Goal: Task Accomplishment & Management: Use online tool/utility

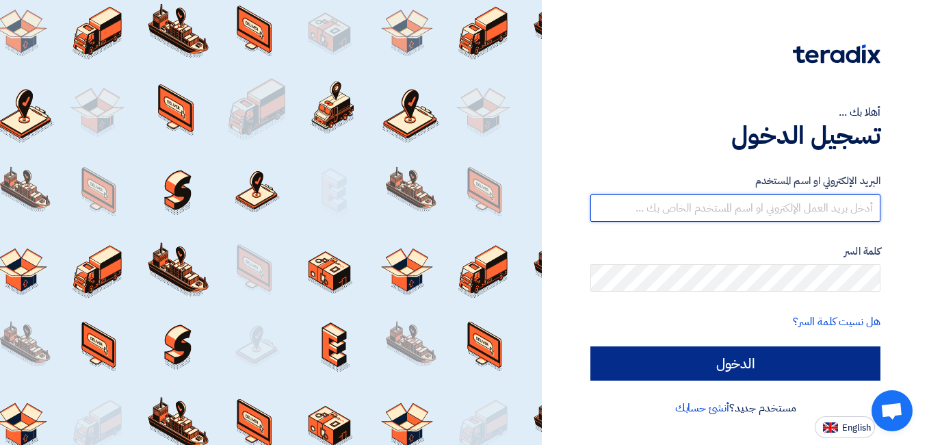
type input "[EMAIL_ADDRESS][DOMAIN_NAME]"
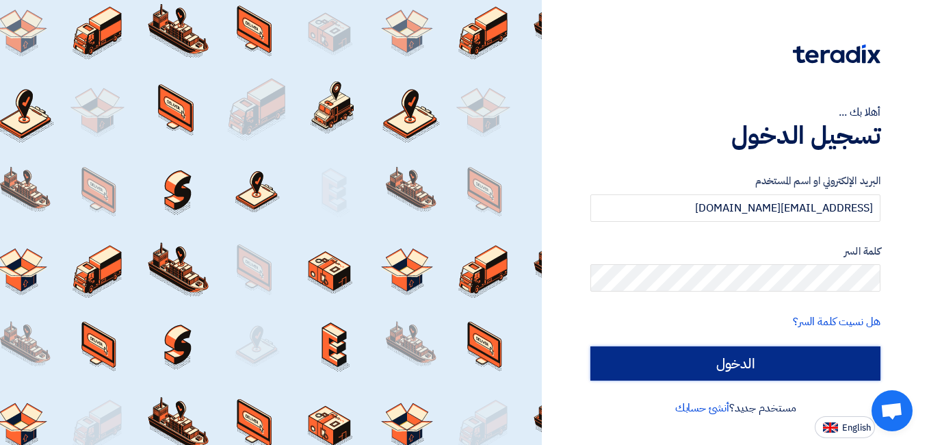
click at [716, 368] on input "الدخول" at bounding box center [735, 363] width 290 height 34
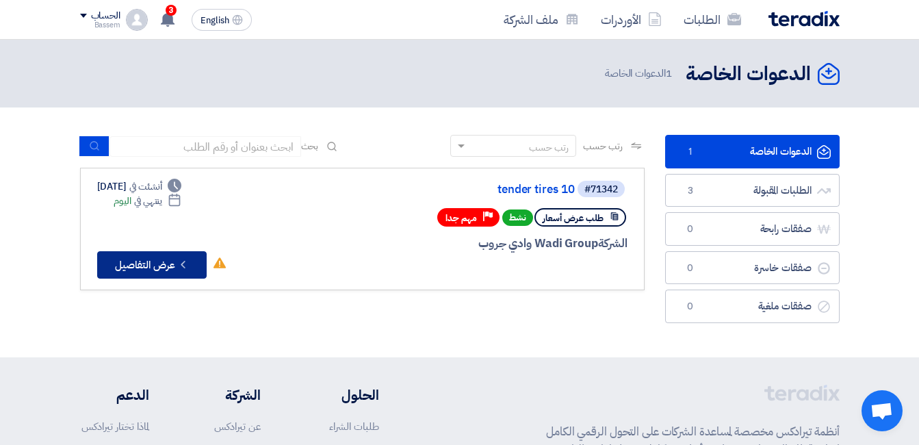
click at [164, 272] on button "Check details عرض التفاصيل" at bounding box center [151, 264] width 109 height 27
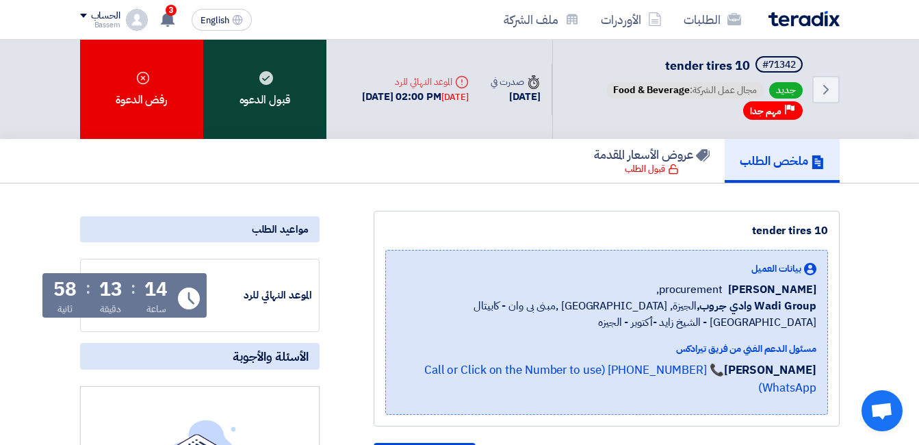
click at [281, 88] on div "قبول الدعوه" at bounding box center [264, 89] width 123 height 99
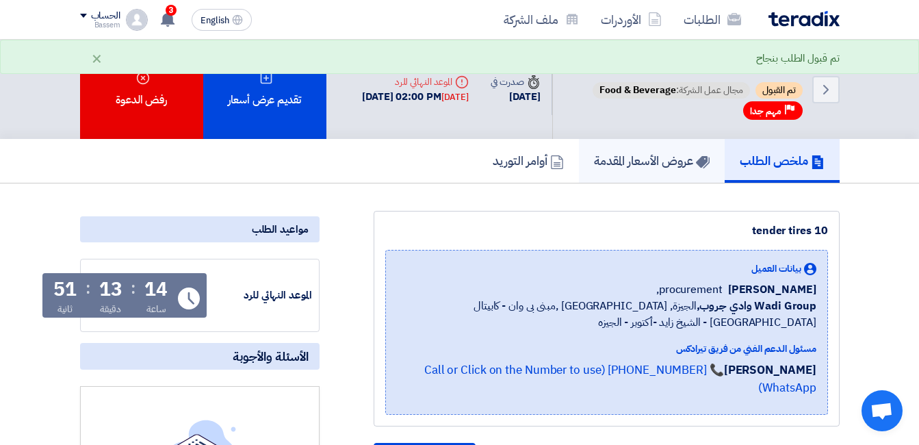
click at [618, 155] on h5 "عروض الأسعار المقدمة" at bounding box center [652, 161] width 116 height 16
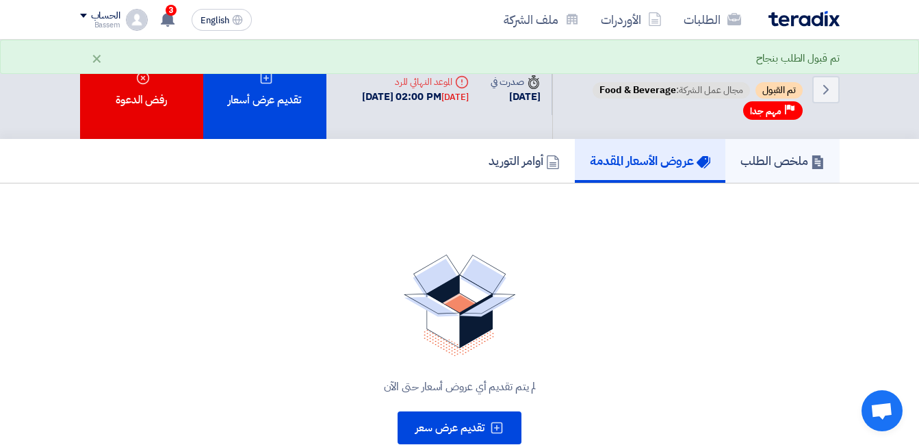
click at [756, 161] on h5 "ملخص الطلب" at bounding box center [782, 161] width 84 height 16
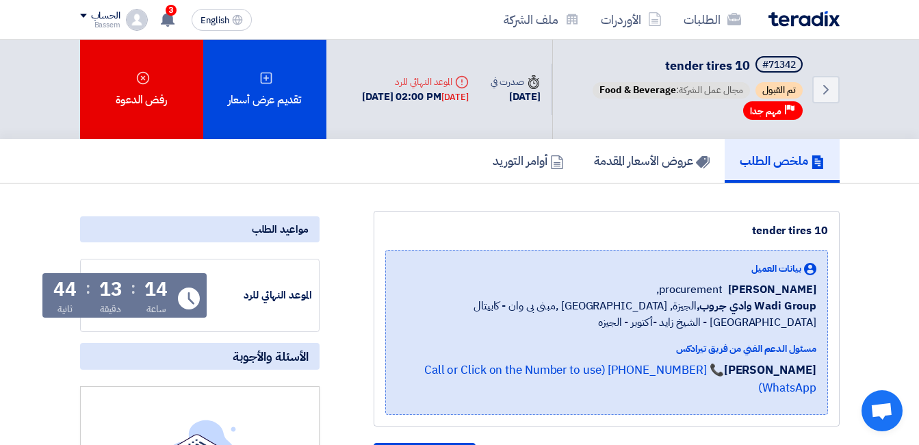
click at [796, 160] on h5 "ملخص الطلب" at bounding box center [782, 161] width 85 height 16
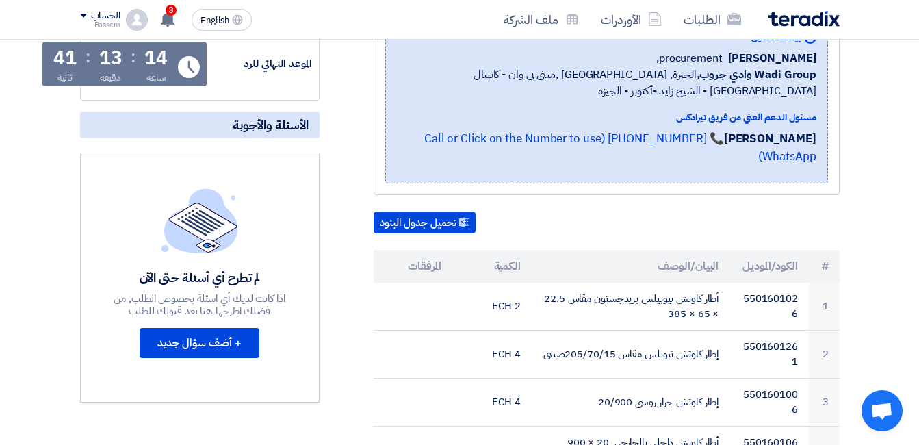
scroll to position [236, 0]
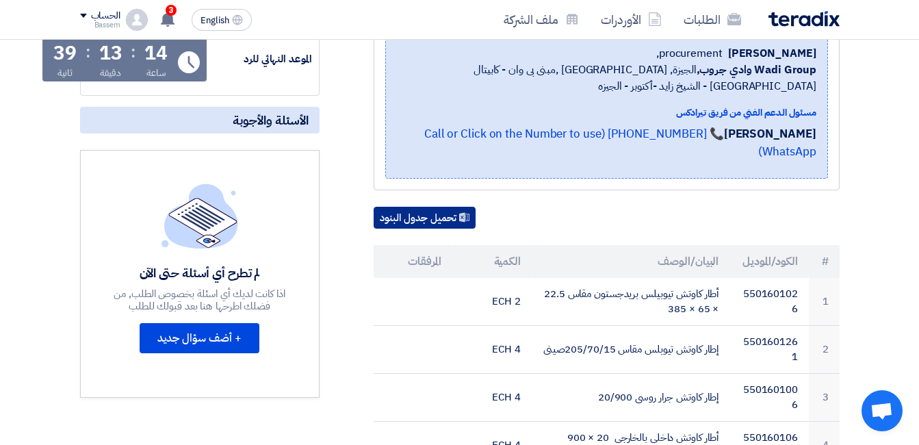
click at [452, 208] on button "تحميل جدول البنود" at bounding box center [425, 218] width 102 height 22
